Goal: Information Seeking & Learning: Find specific fact

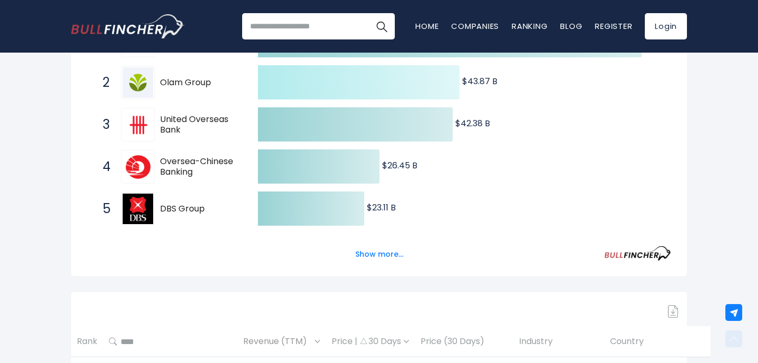
scroll to position [358, 0]
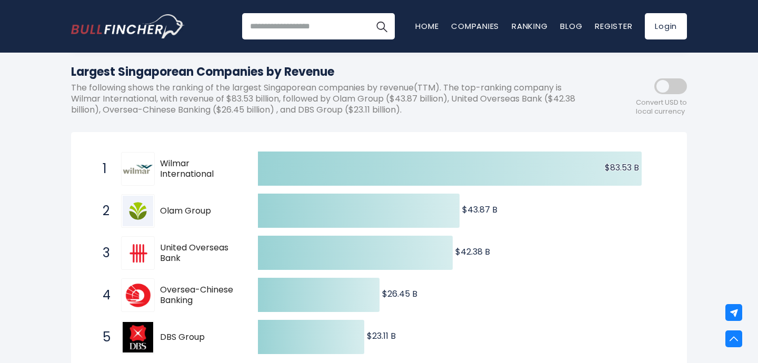
scroll to position [110, 0]
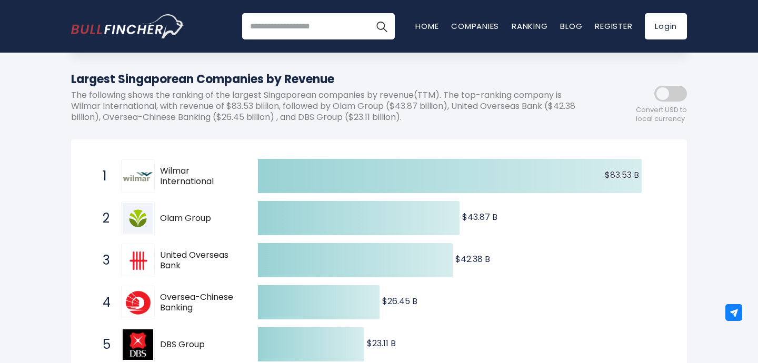
click at [173, 170] on span "Wilmar International" at bounding box center [200, 177] width 80 height 22
click at [173, 177] on span "Wilmar International" at bounding box center [200, 177] width 80 height 22
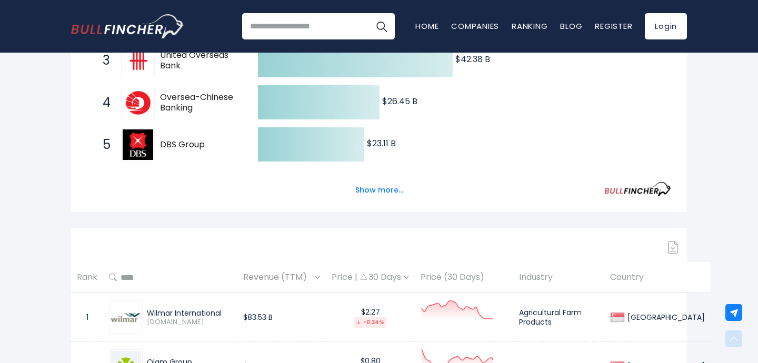
scroll to position [431, 0]
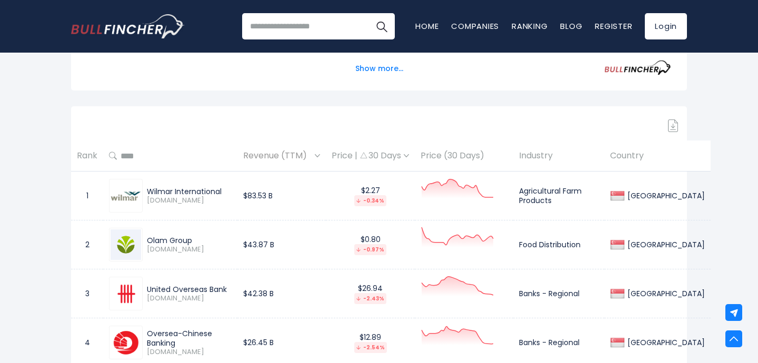
click at [161, 192] on div "Wilmar International" at bounding box center [189, 191] width 85 height 9
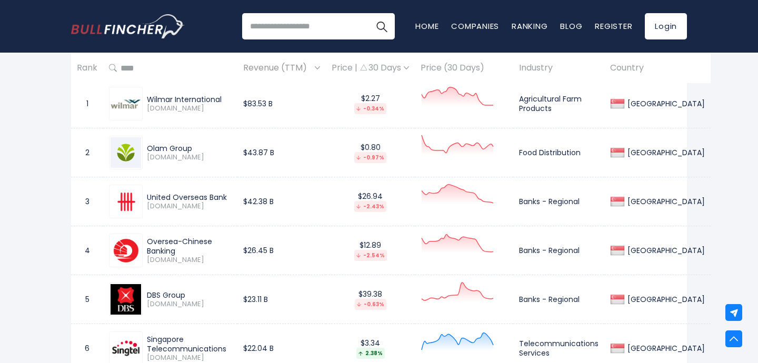
scroll to position [499, 0]
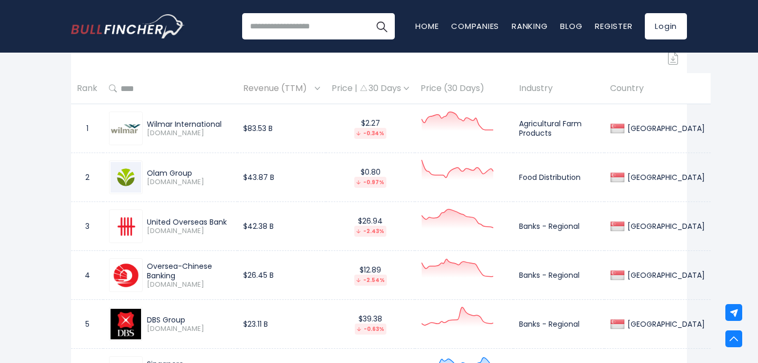
click at [125, 133] on div at bounding box center [126, 129] width 34 height 34
click at [140, 129] on img at bounding box center [126, 129] width 31 height 10
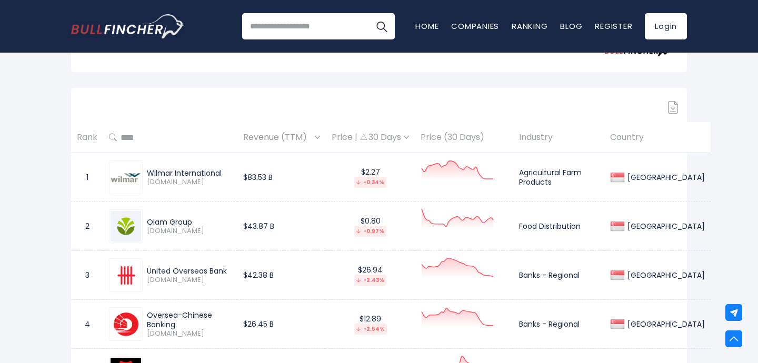
scroll to position [449, 0]
click at [162, 171] on div "Wilmar International" at bounding box center [189, 173] width 85 height 9
copy div "Wilmar International"
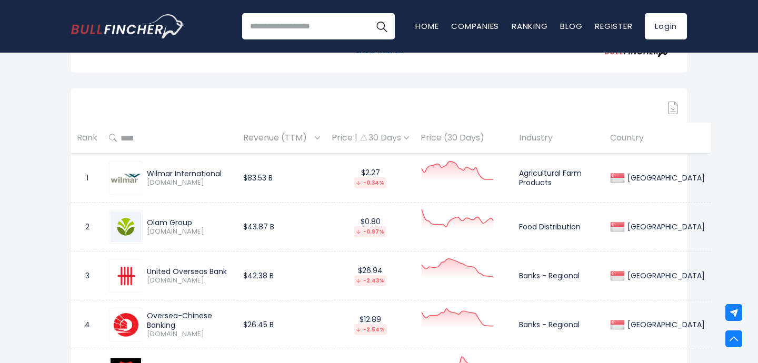
click at [143, 175] on div "Wilmar International F34.SI" at bounding box center [187, 178] width 89 height 18
click at [130, 177] on img at bounding box center [126, 178] width 31 height 10
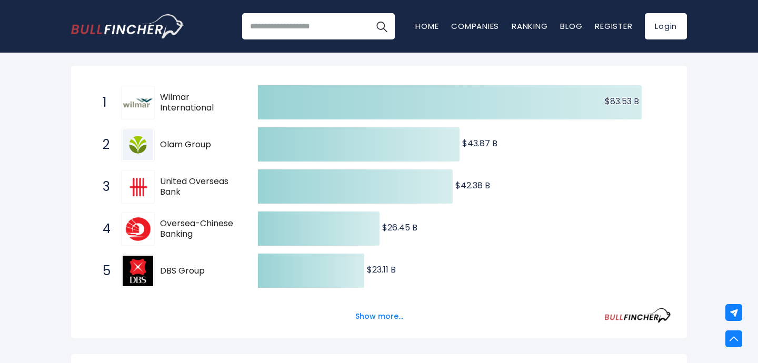
scroll to position [123, 0]
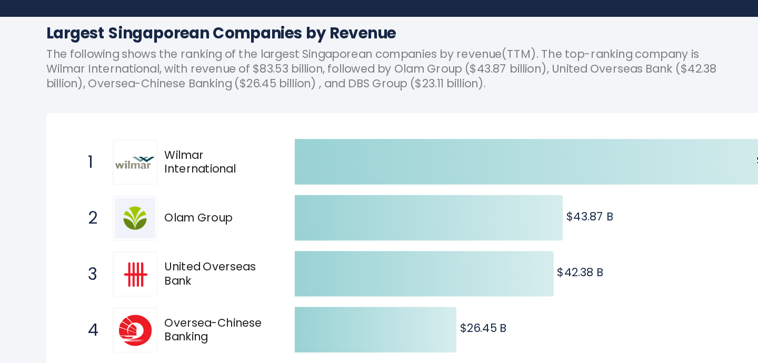
click at [176, 169] on span "Wilmar International" at bounding box center [200, 163] width 80 height 22
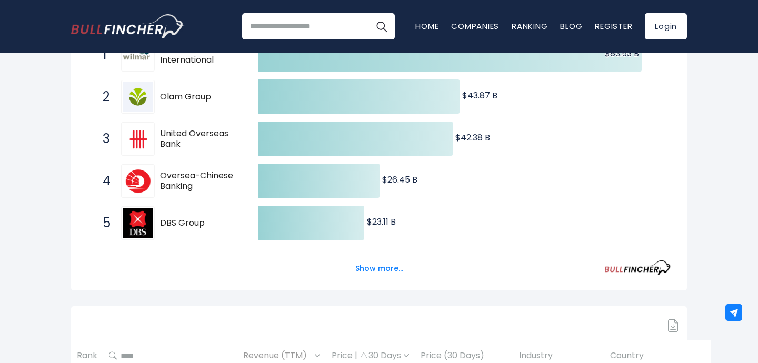
scroll to position [463, 0]
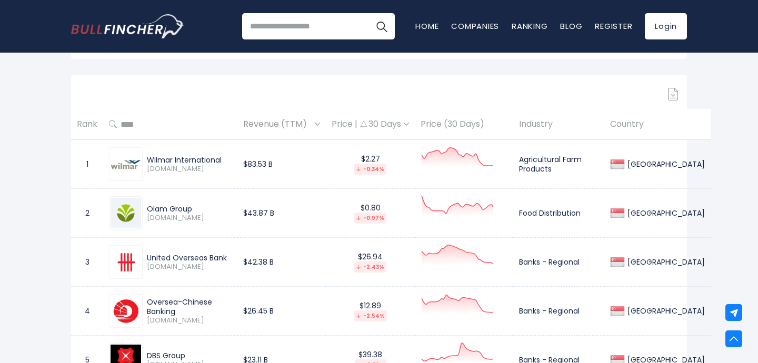
click at [158, 161] on div "Wilmar International" at bounding box center [189, 159] width 85 height 9
copy div "Wilmar International"
click at [273, 177] on td "$83.53 B" at bounding box center [282, 164] width 88 height 49
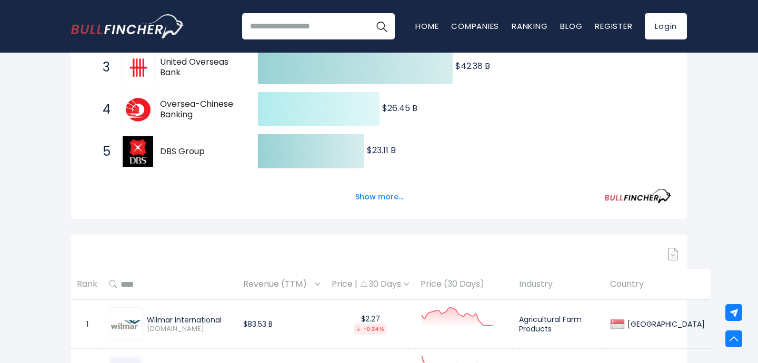
scroll to position [385, 0]
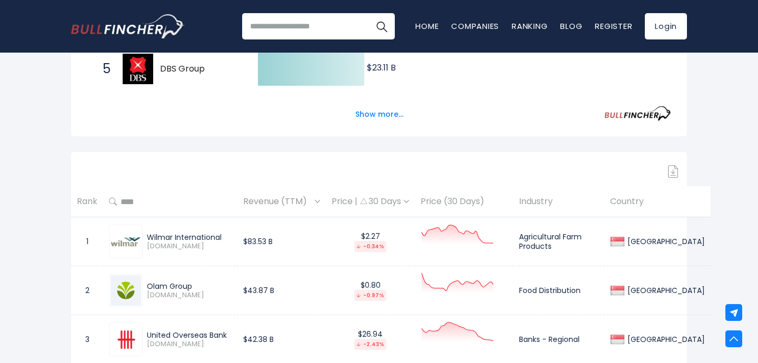
click at [538, 238] on td "Agricultural Farm Products" at bounding box center [558, 241] width 91 height 49
copy tr "Agricultural Farm Products"
click at [543, 228] on td "Agricultural Farm Products" at bounding box center [558, 241] width 91 height 49
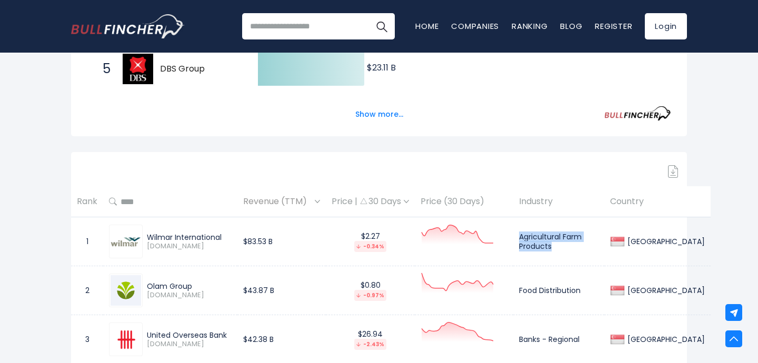
drag, startPoint x: 529, startPoint y: 239, endPoint x: 563, endPoint y: 246, distance: 35.4
click at [563, 246] on td "Agricultural Farm Products" at bounding box center [558, 241] width 91 height 49
copy td "Agricultural Farm Products"
click at [168, 285] on div "Olam Group" at bounding box center [189, 286] width 85 height 9
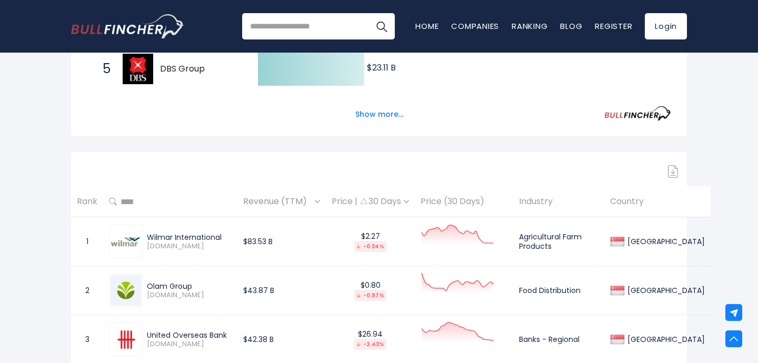
click at [168, 285] on div "Olam Group" at bounding box center [189, 286] width 85 height 9
copy div "Olam Group"
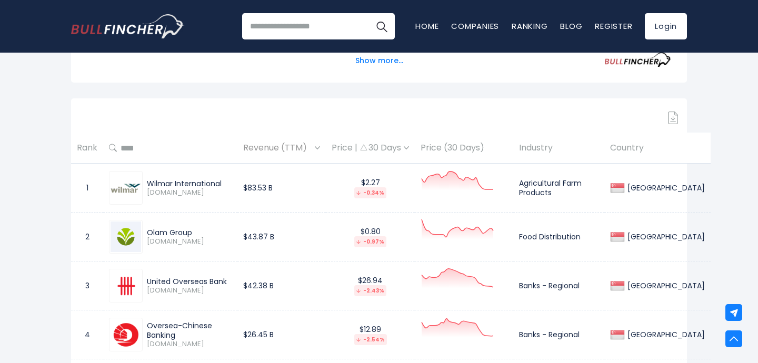
scroll to position [461, 0]
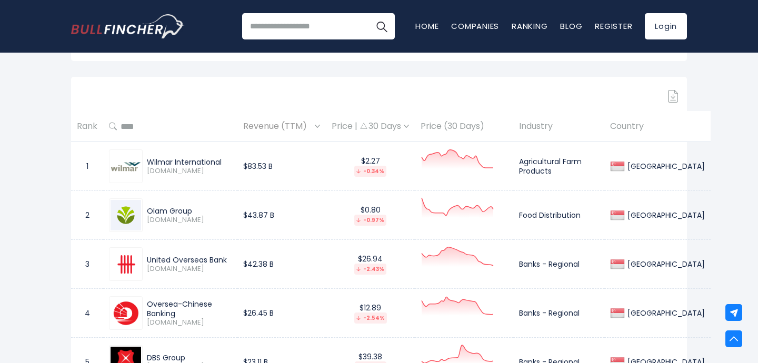
click at [196, 260] on div "United Overseas Bank" at bounding box center [189, 259] width 85 height 9
copy div "United Overseas Bank"
